Goal: Find specific page/section: Find specific page/section

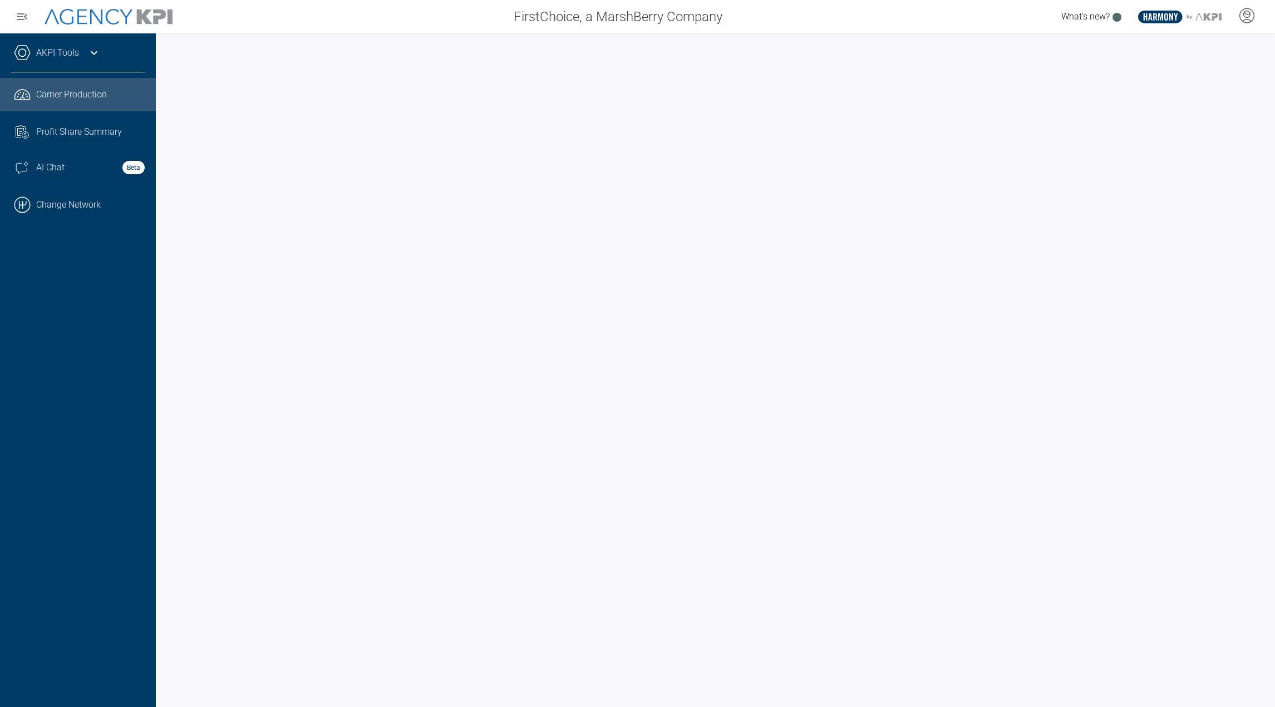
click at [56, 58] on link "AKPI Tools" at bounding box center [57, 52] width 43 height 13
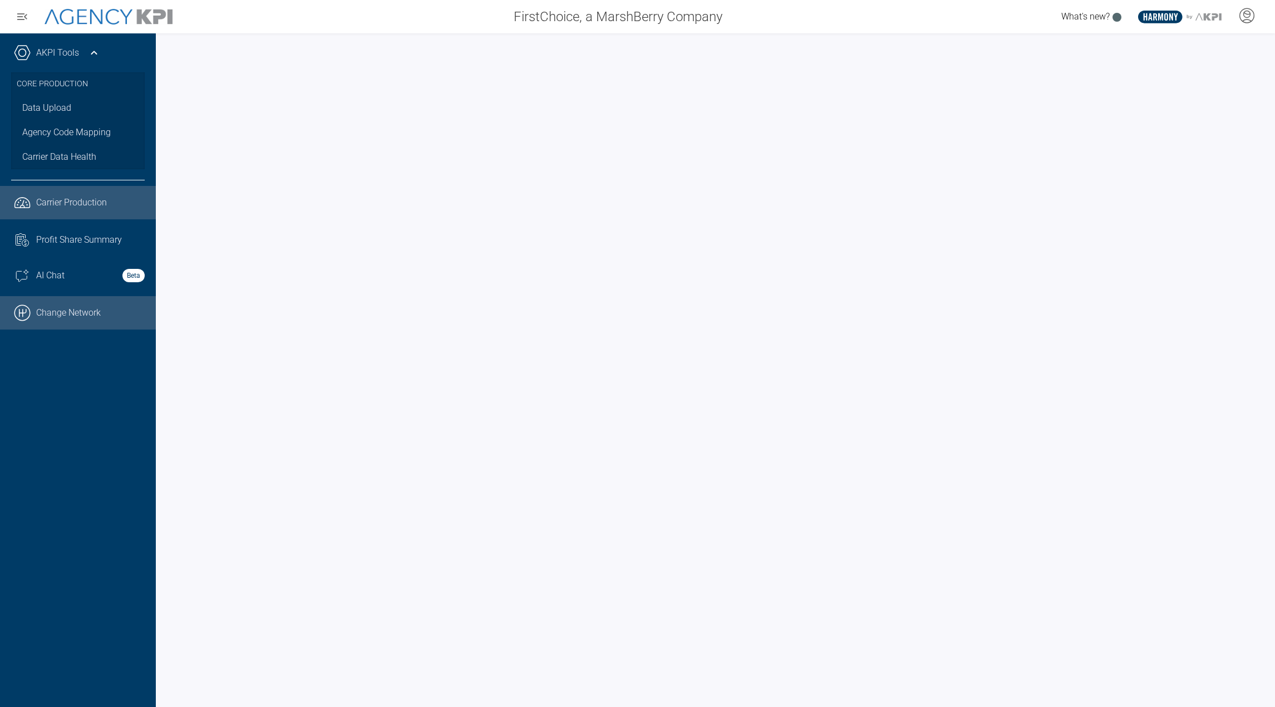
click at [70, 311] on link ".cls-1{fill:none;stroke:#000;stroke-linecap:round;stroke-linejoin:round;stroke-…" at bounding box center [78, 312] width 156 height 33
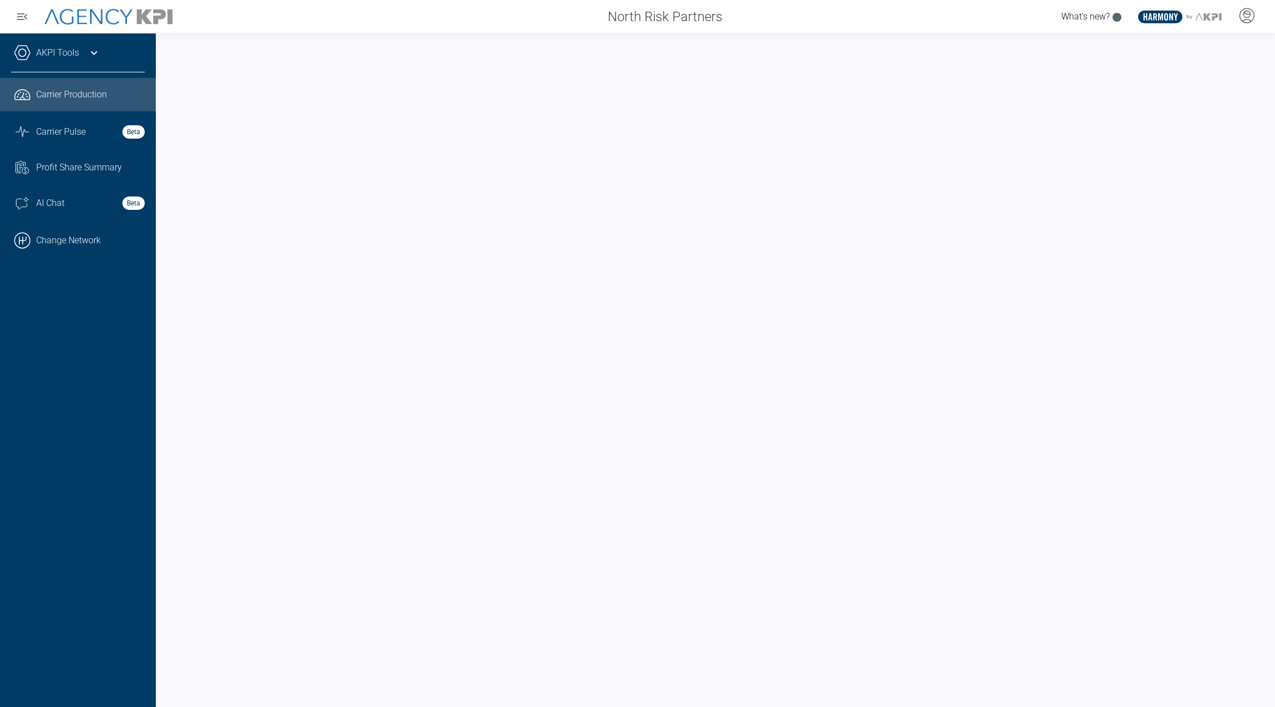
click at [397, 41] on div at bounding box center [715, 369] width 1119 height 673
click at [414, 44] on div at bounding box center [715, 369] width 1119 height 673
click at [52, 147] on ul ".cls-1{fill:none;stroke:#221f20;stroke-linecap:round;stroke-linejoin:round;stro…" at bounding box center [78, 167] width 134 height 179
click at [57, 140] on link "Graph Stats Streamline Icon: https://streamlinehq.com Carrier Pulse Beta" at bounding box center [78, 132] width 156 height 30
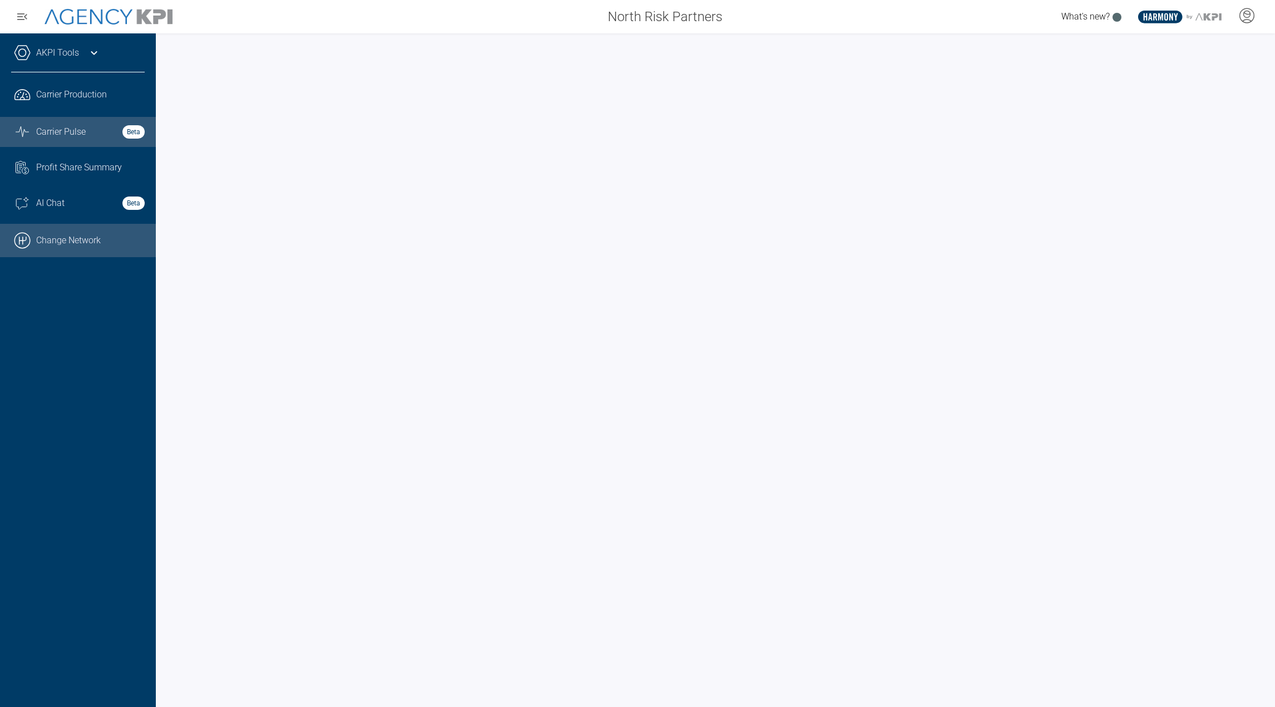
click at [66, 238] on link ".cls-1{fill:none;stroke:#000;stroke-linecap:round;stroke-linejoin:round;stroke-…" at bounding box center [78, 240] width 156 height 33
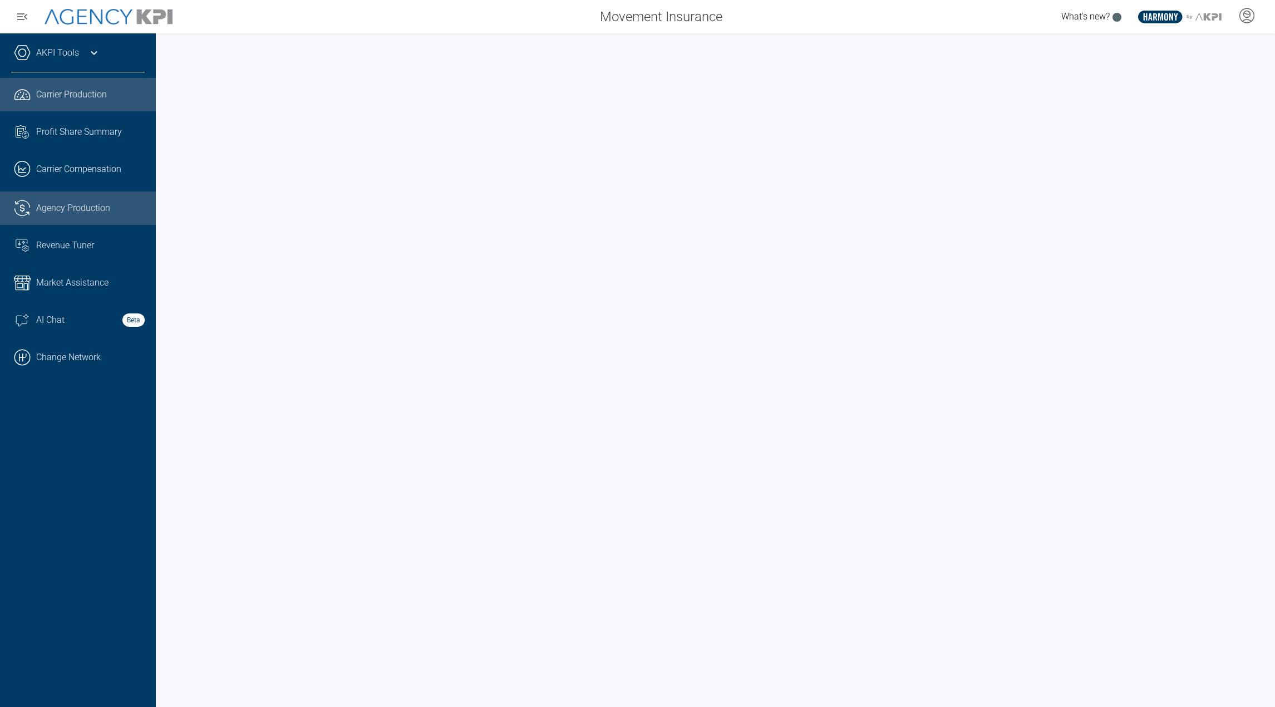
click at [33, 211] on link ".cls-1{fill:none;stroke:#221f20;stroke-linecap:round;stroke-linejoin:round;stro…" at bounding box center [78, 207] width 156 height 33
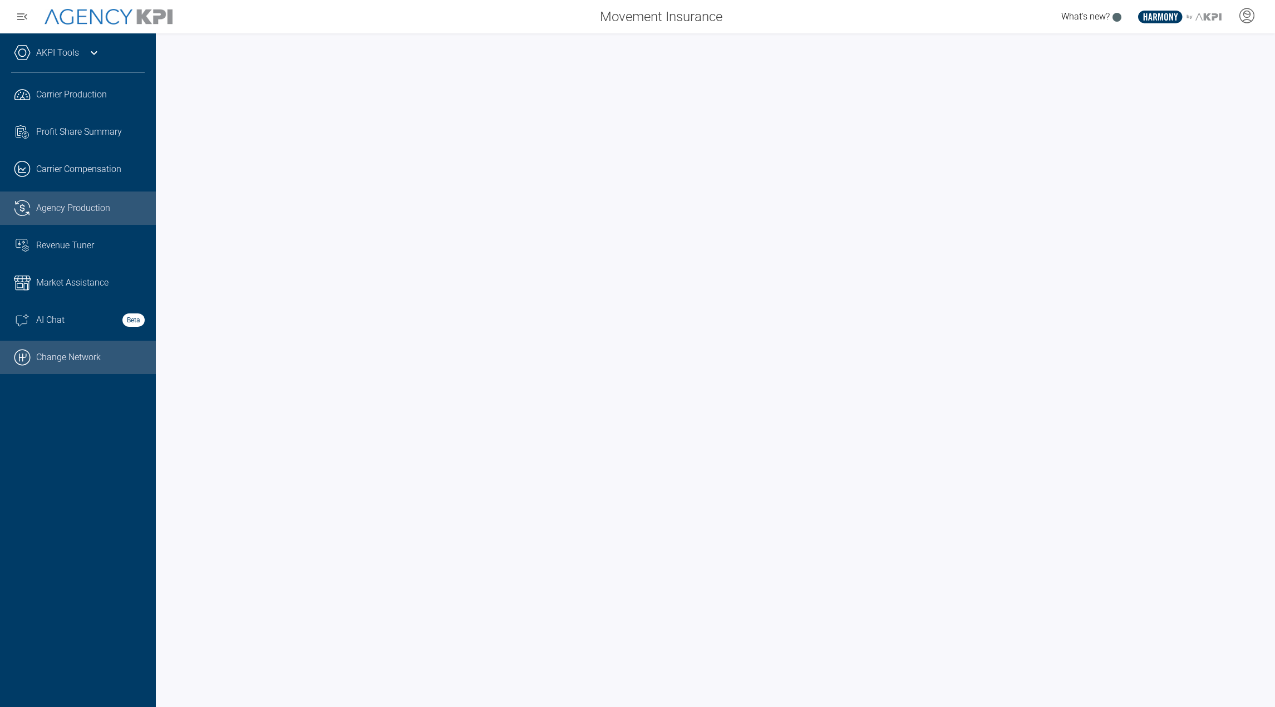
click at [75, 357] on link ".cls-1{fill:none;stroke:#000;stroke-linecap:round;stroke-linejoin:round;stroke-…" at bounding box center [78, 357] width 156 height 33
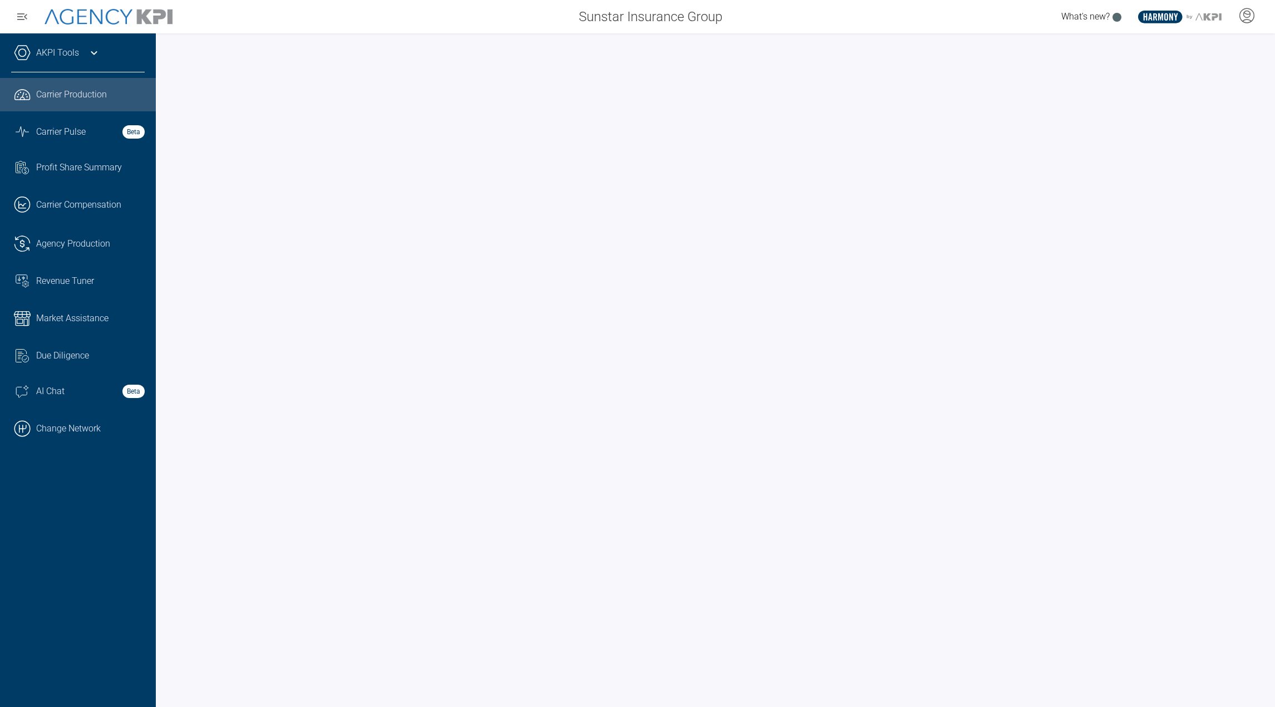
click at [54, 54] on link "AKPI Tools" at bounding box center [57, 52] width 43 height 13
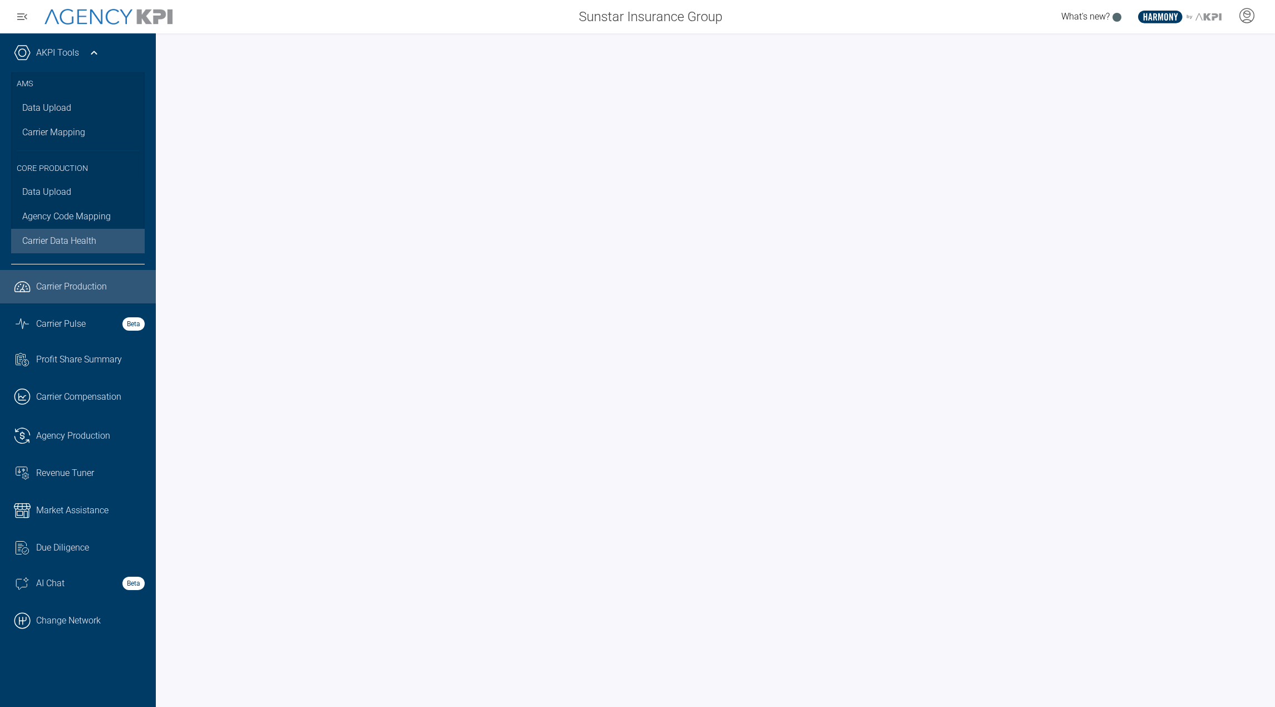
click at [56, 248] on link "Carrier Data Health" at bounding box center [78, 241] width 134 height 24
